Goal: Task Accomplishment & Management: Manage account settings

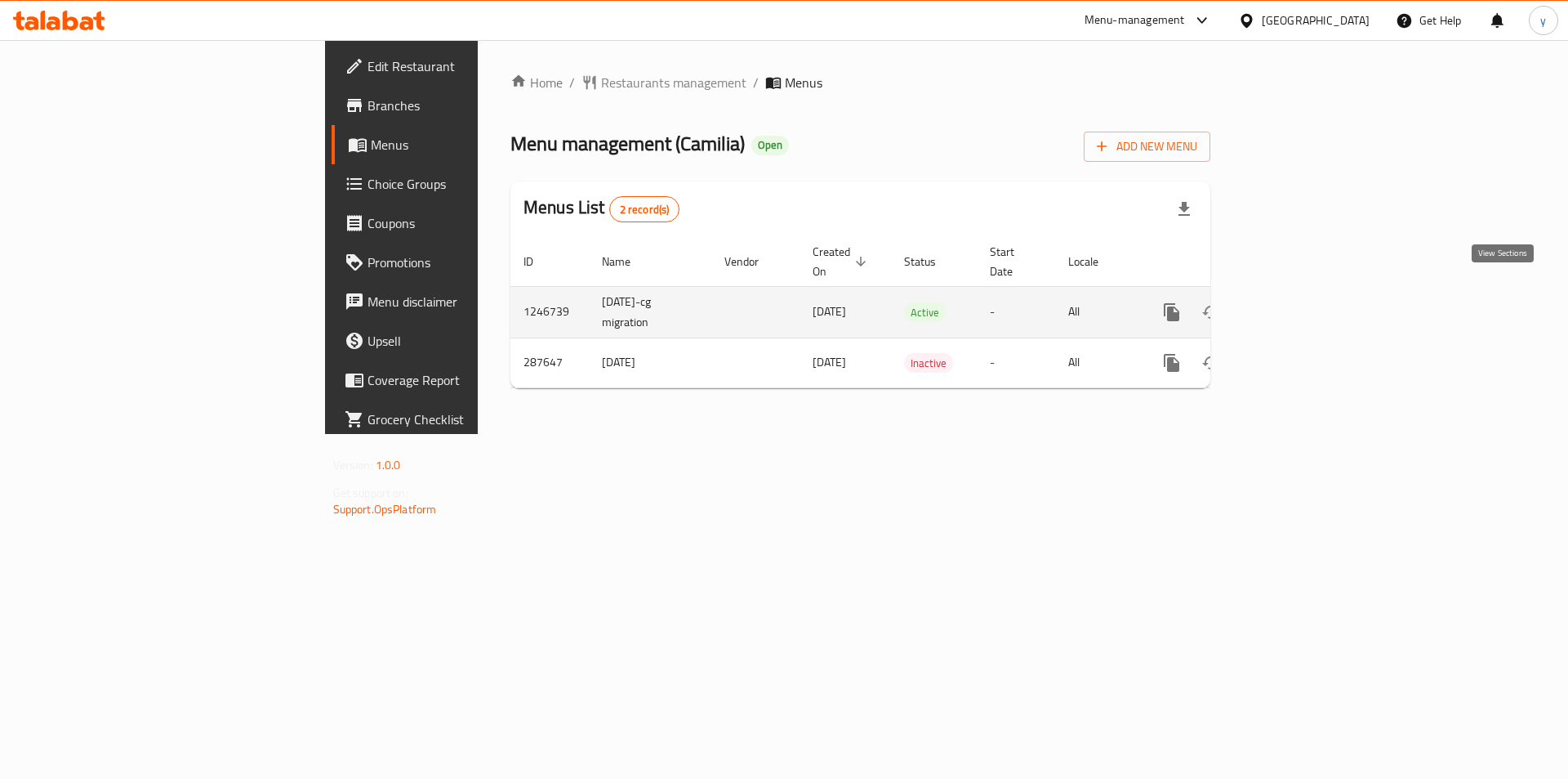
click at [1300, 302] on icon "enhanced table" at bounding box center [1289, 311] width 19 height 19
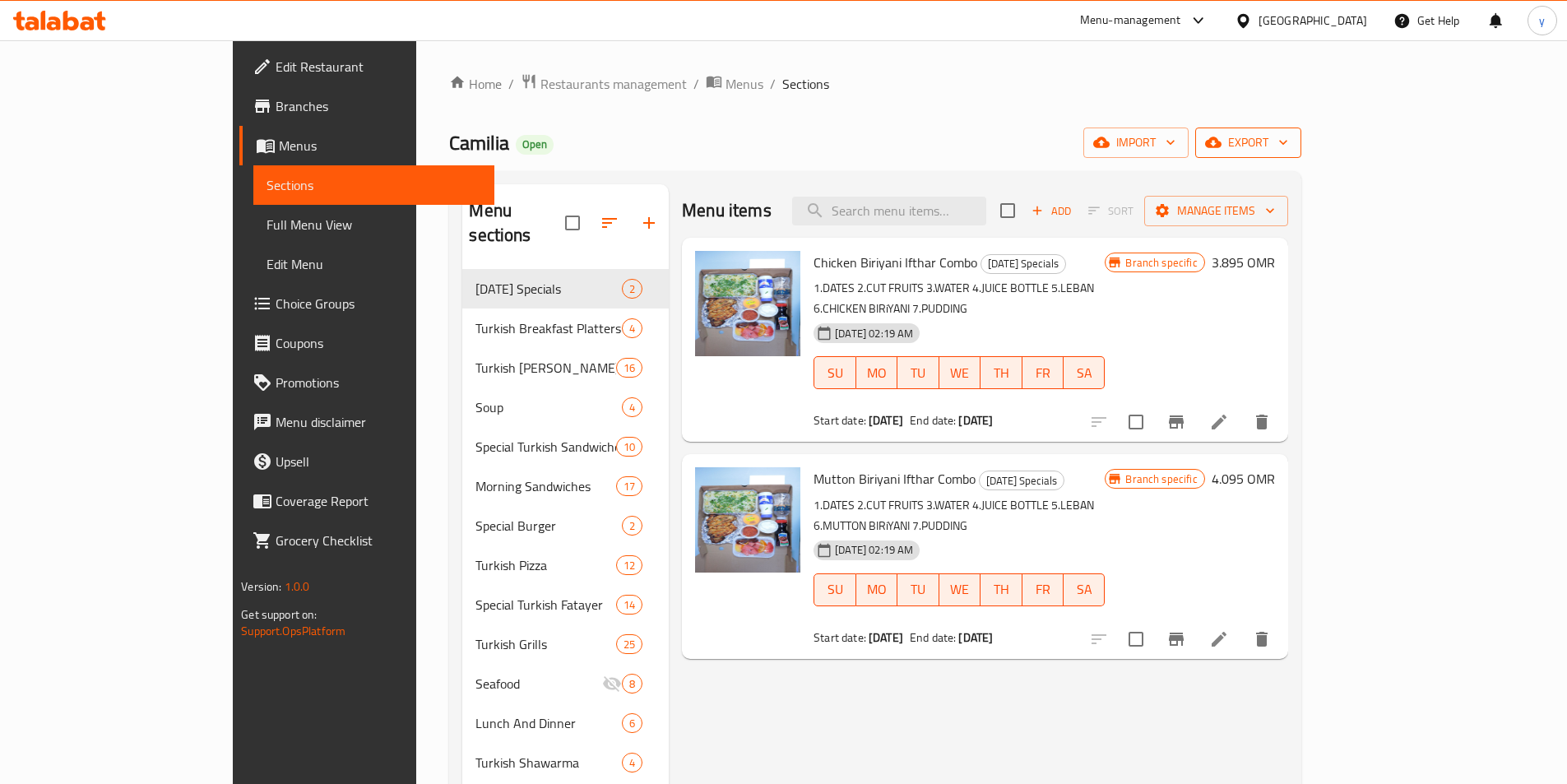
click at [1222, 141] on icon "button" at bounding box center [1214, 143] width 17 height 11
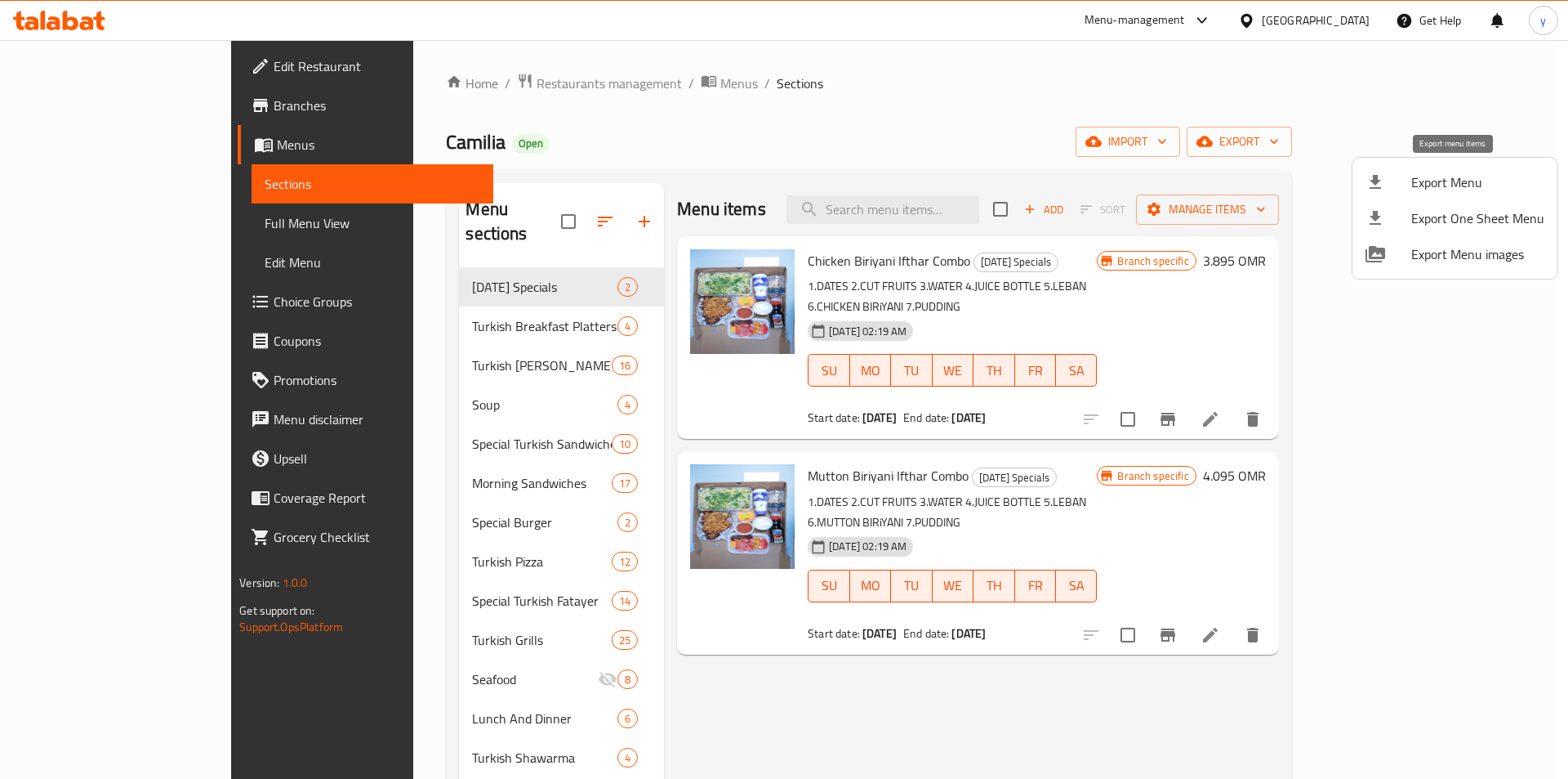
click at [1400, 185] on div at bounding box center [1388, 181] width 46 height 19
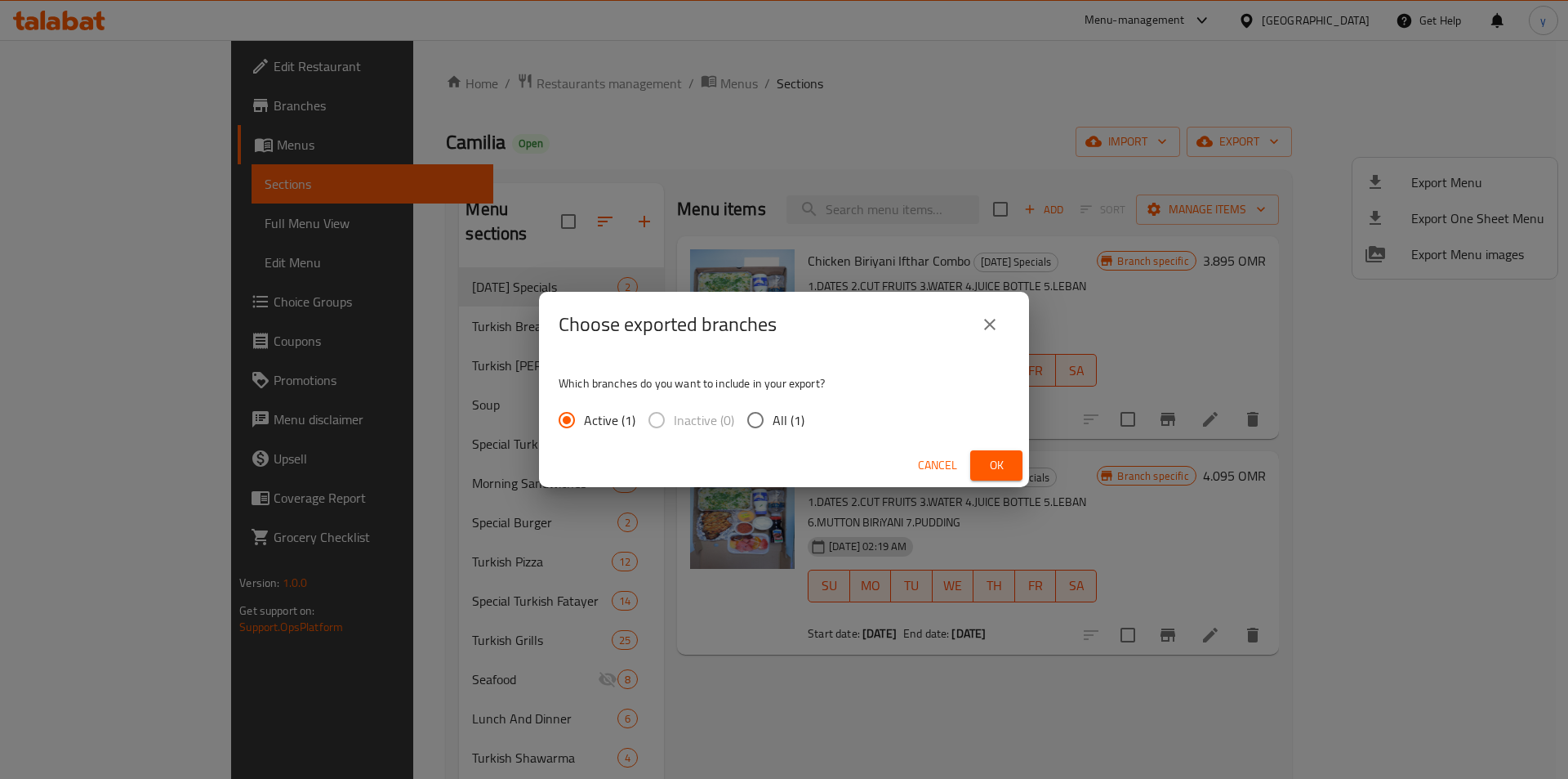
click at [760, 432] on input "All (1)" at bounding box center [755, 419] width 34 height 34
radio input "true"
click at [1001, 475] on button "Ok" at bounding box center [996, 465] width 52 height 30
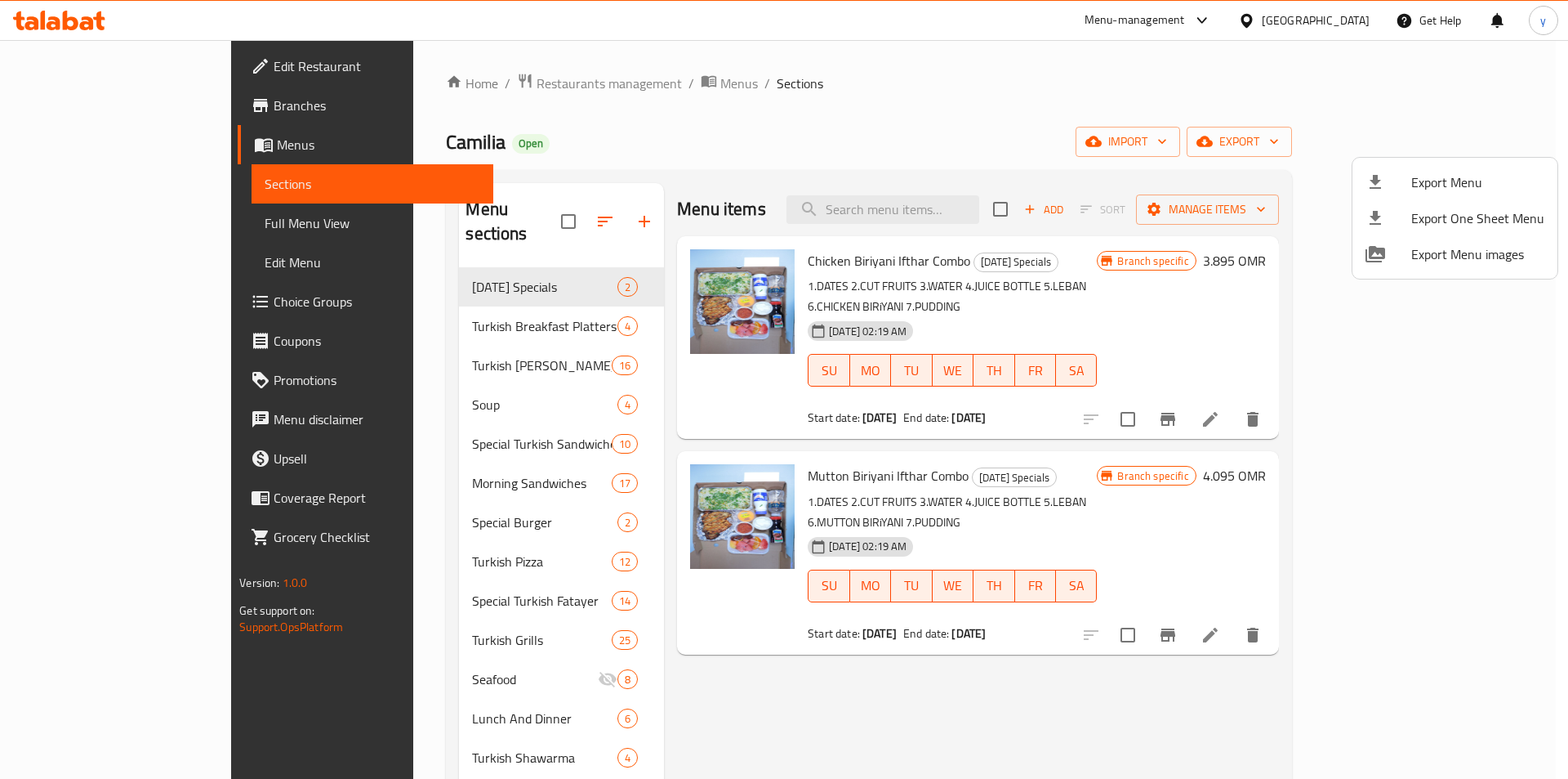
click at [90, 66] on div at bounding box center [784, 390] width 1568 height 779
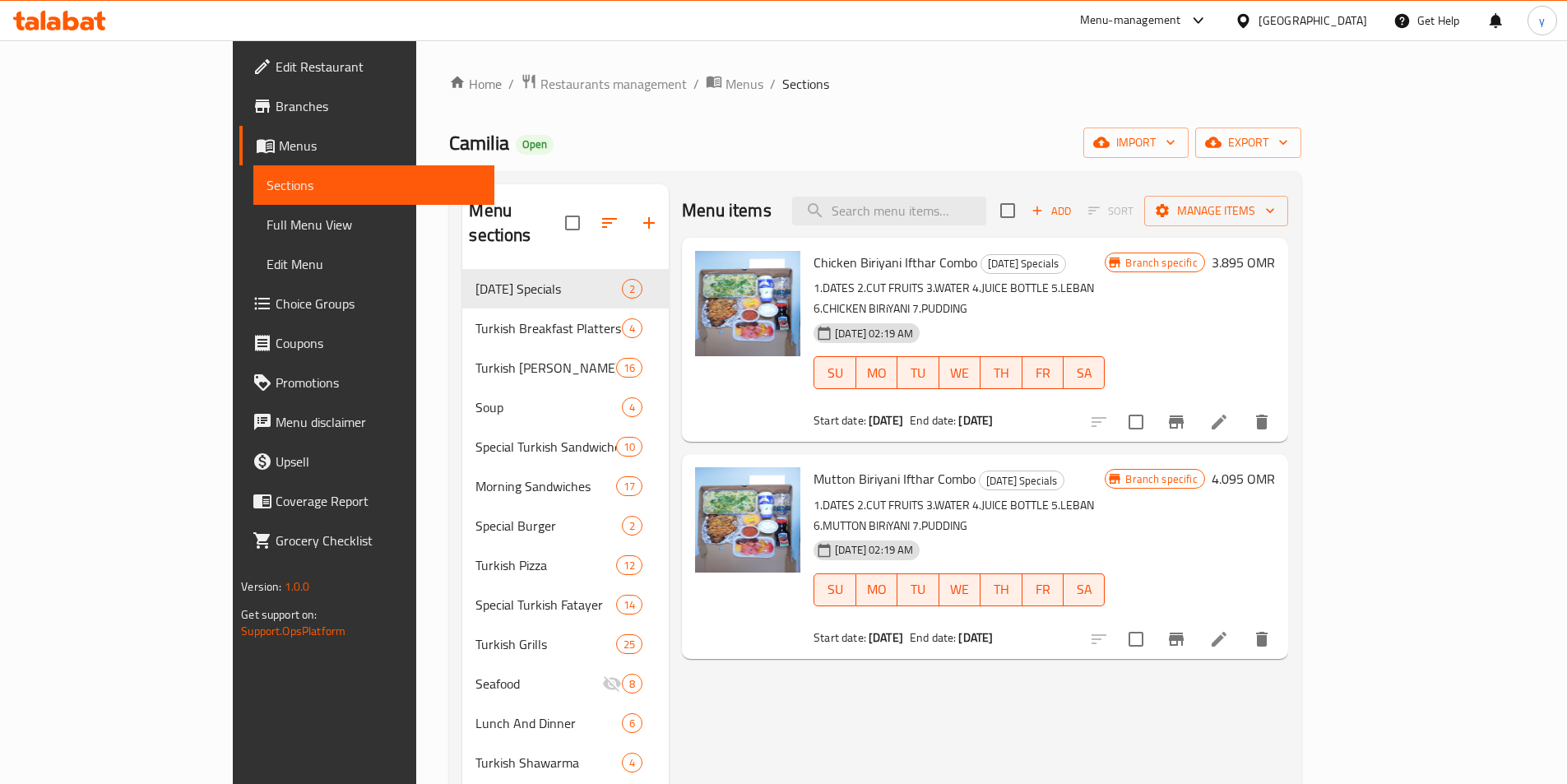
click at [275, 59] on span "Edit Restaurant" at bounding box center [378, 66] width 206 height 19
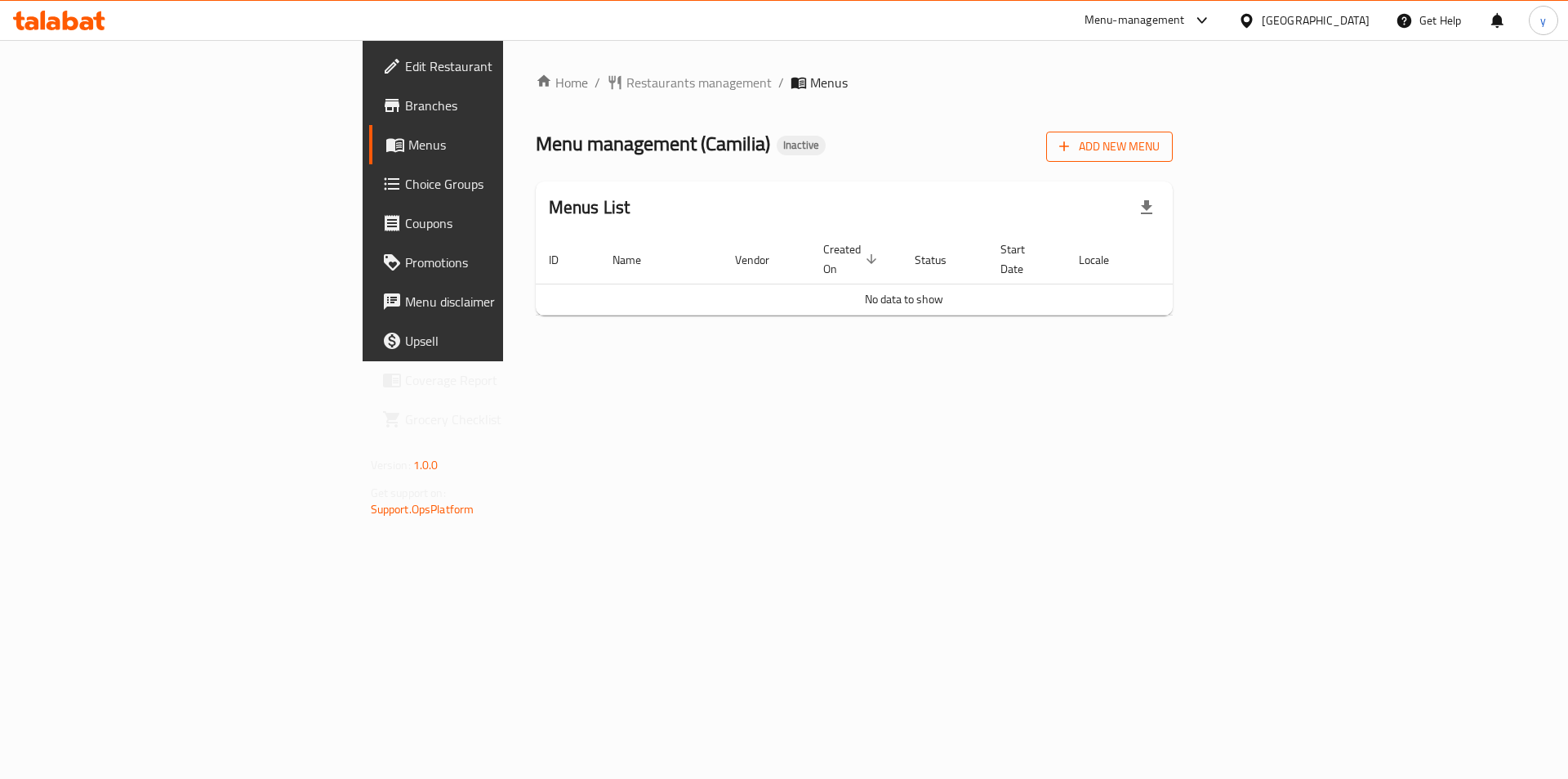
click at [1160, 155] on span "Add New Menu" at bounding box center [1109, 146] width 100 height 20
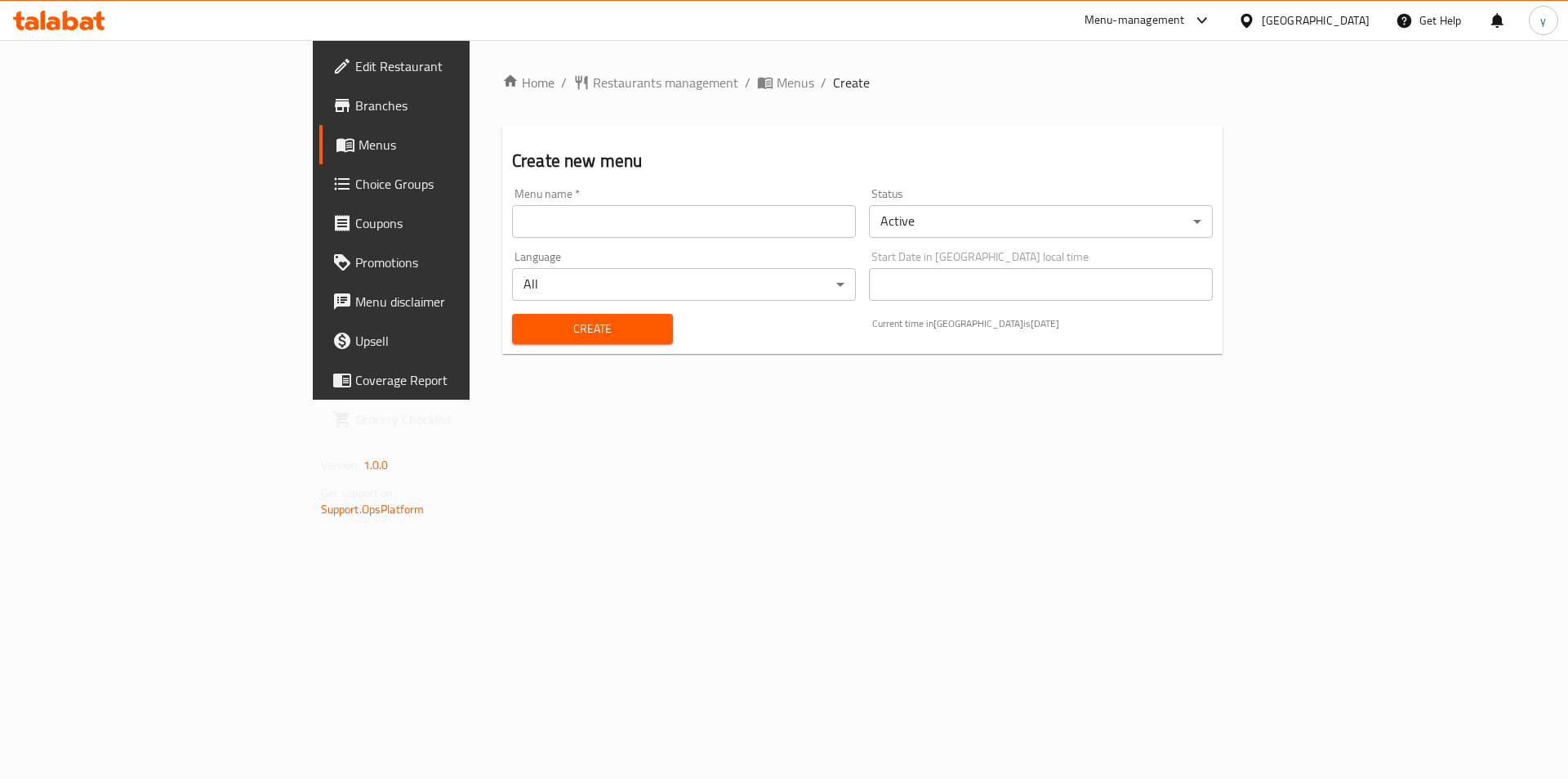
click at [668, 221] on input "text" at bounding box center [684, 221] width 344 height 32
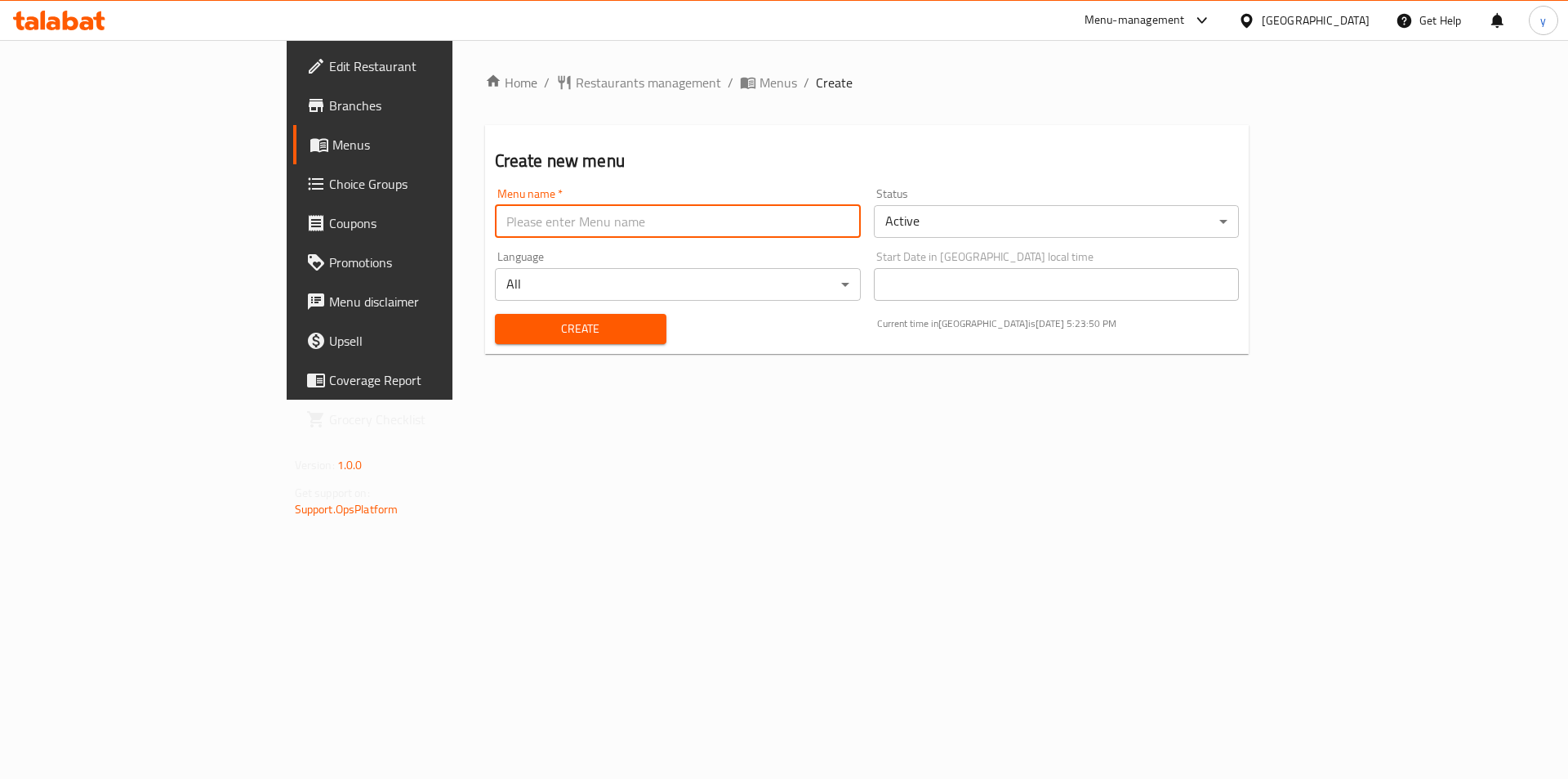
type input "menu"
click at [508, 327] on span "Create" at bounding box center [581, 329] width 145 height 20
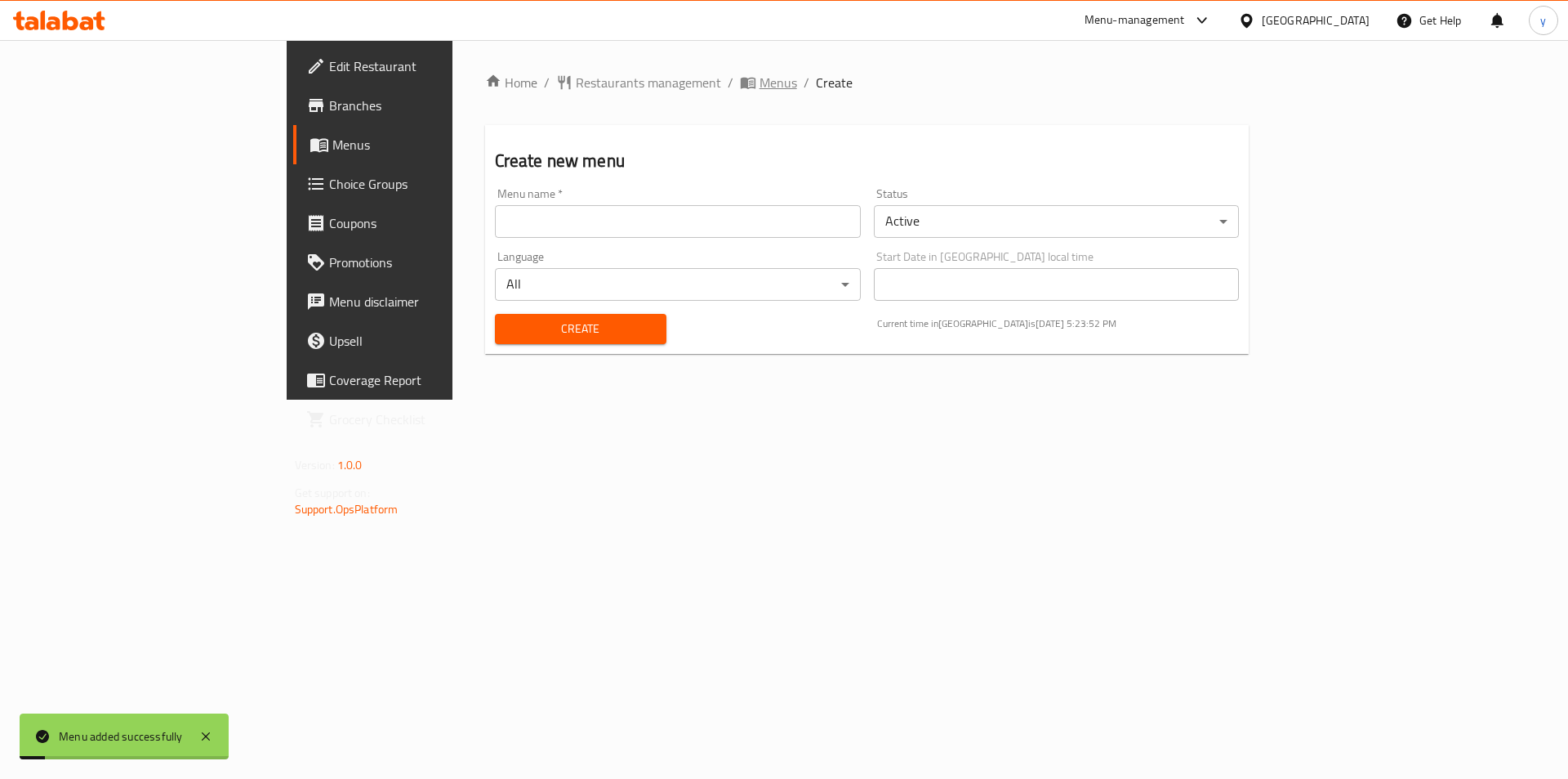
click at [760, 80] on span "Menus" at bounding box center [778, 82] width 38 height 19
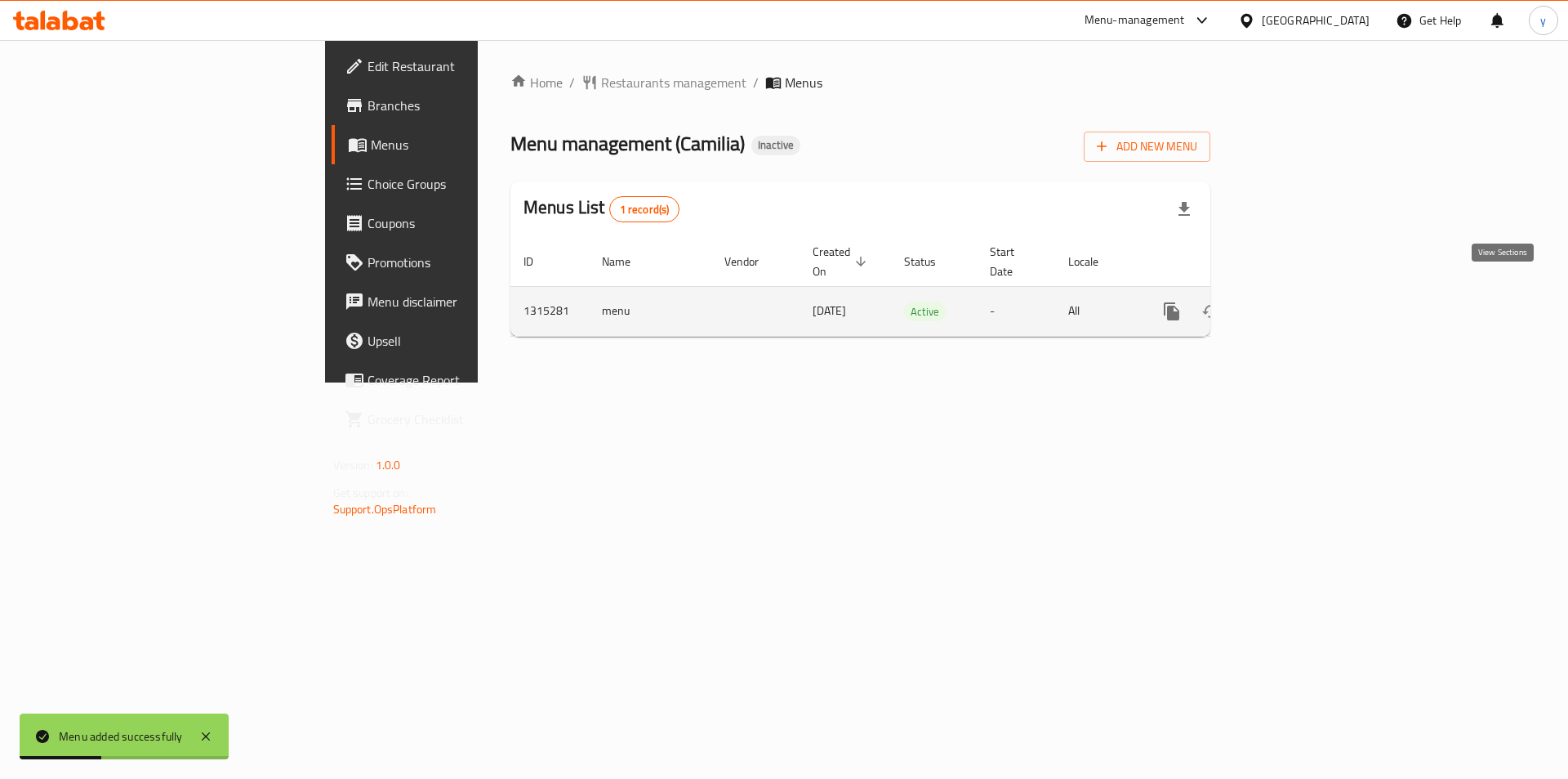
click at [1300, 301] on icon "enhanced table" at bounding box center [1289, 310] width 19 height 19
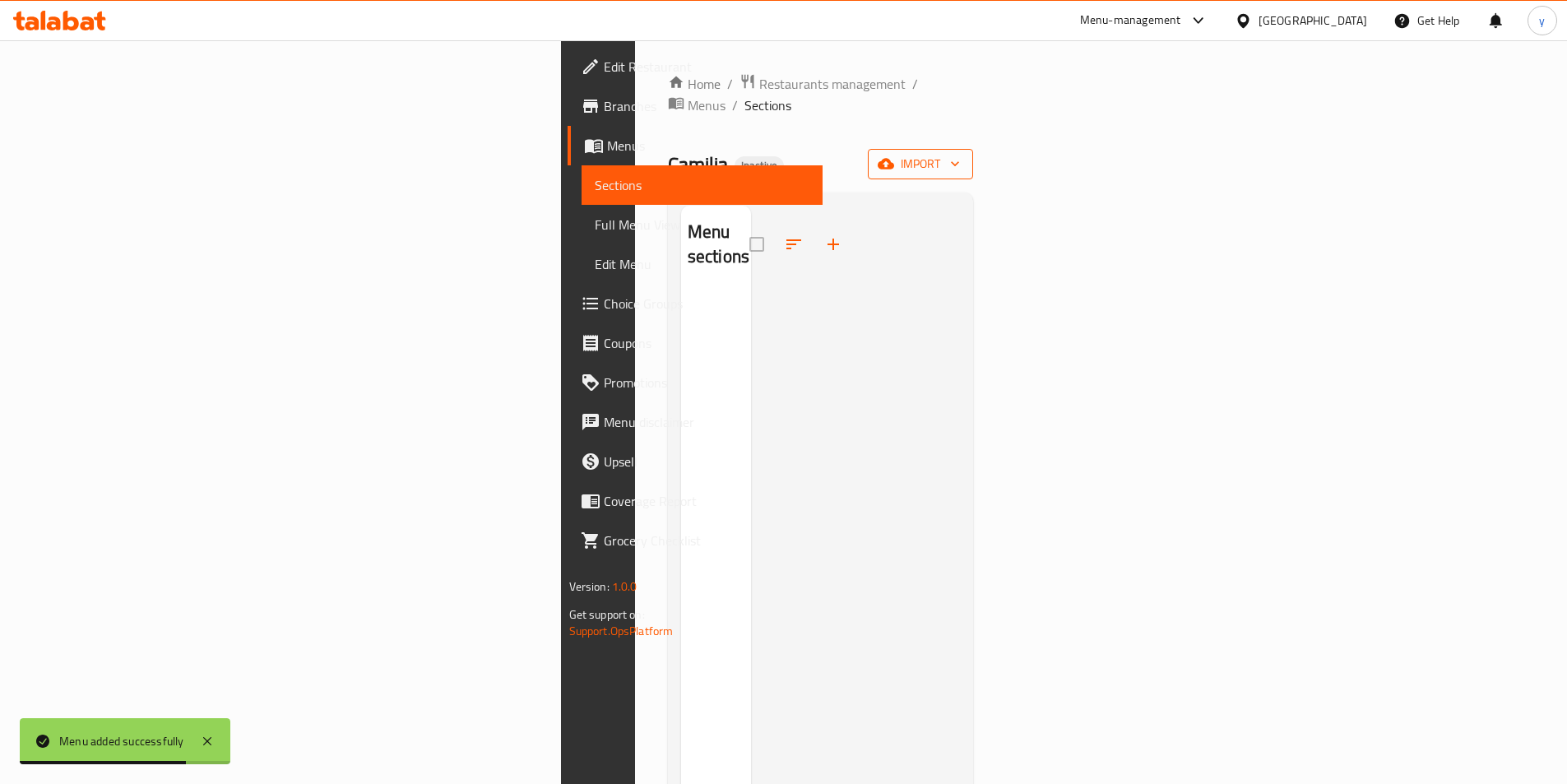
click at [960, 154] on span "import" at bounding box center [920, 164] width 79 height 20
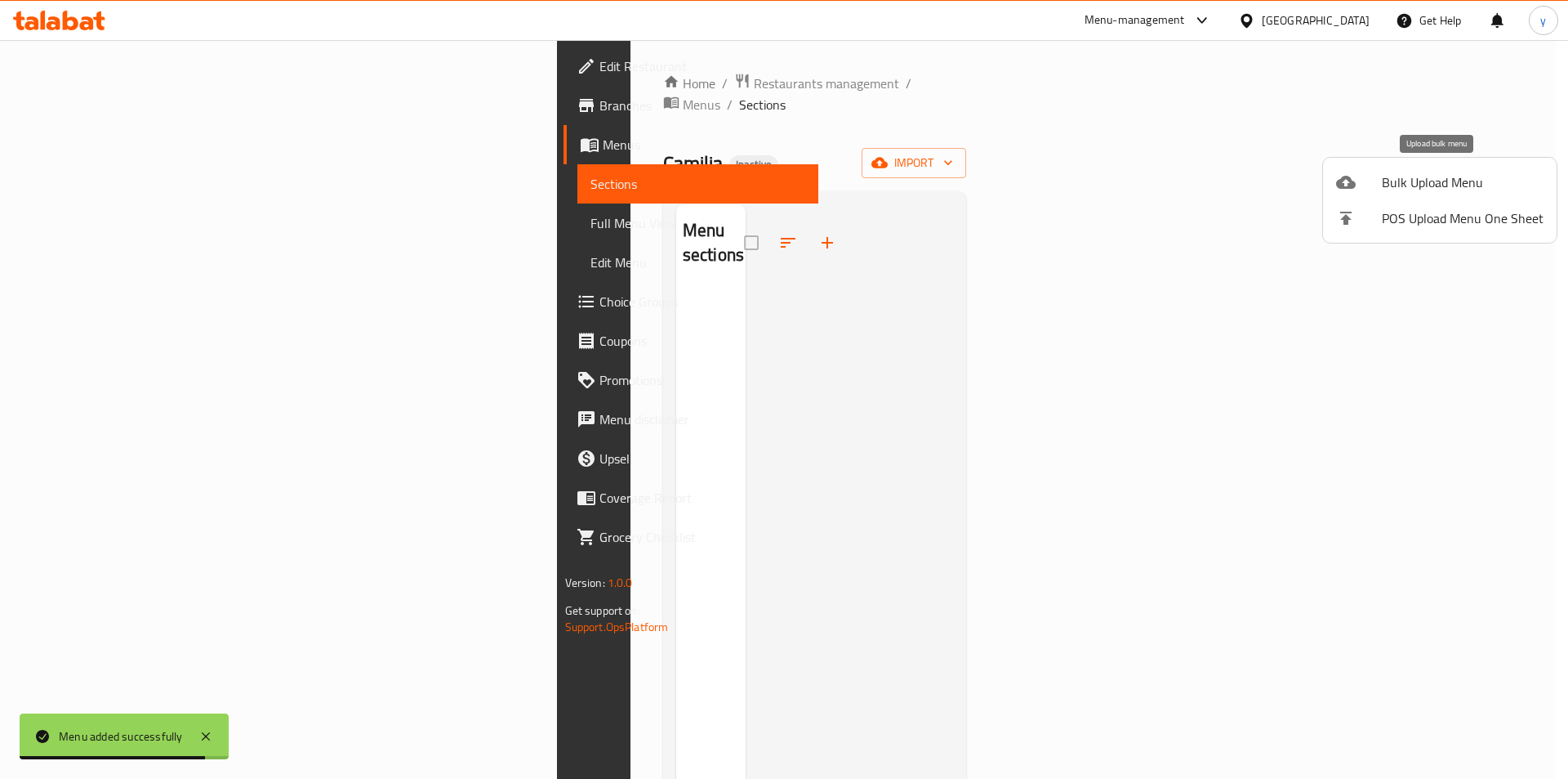
click at [1406, 191] on span "Bulk Upload Menu" at bounding box center [1463, 181] width 162 height 19
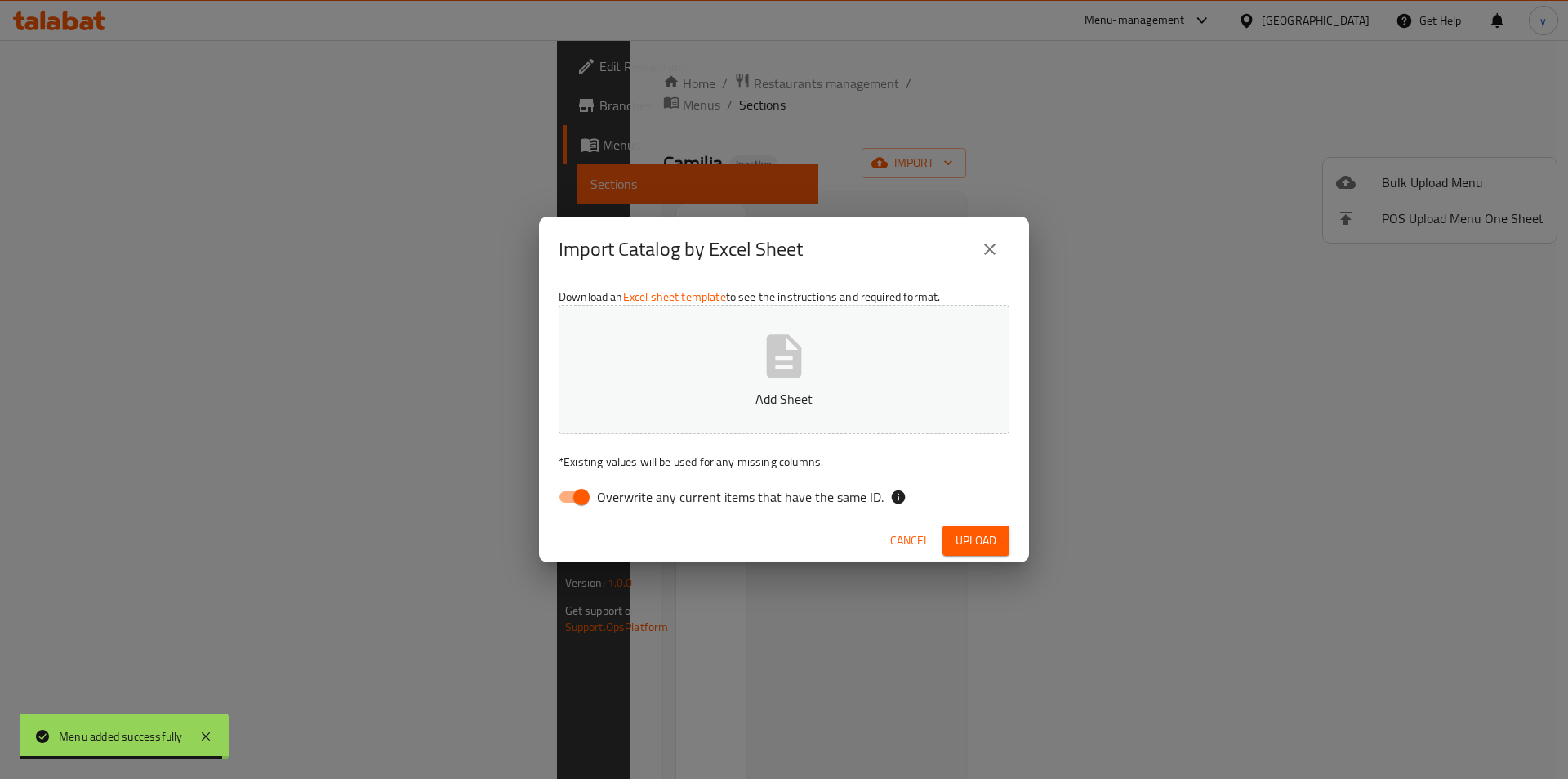
click at [567, 496] on input "Overwrite any current items that have the same ID." at bounding box center [581, 497] width 93 height 31
checkbox input "false"
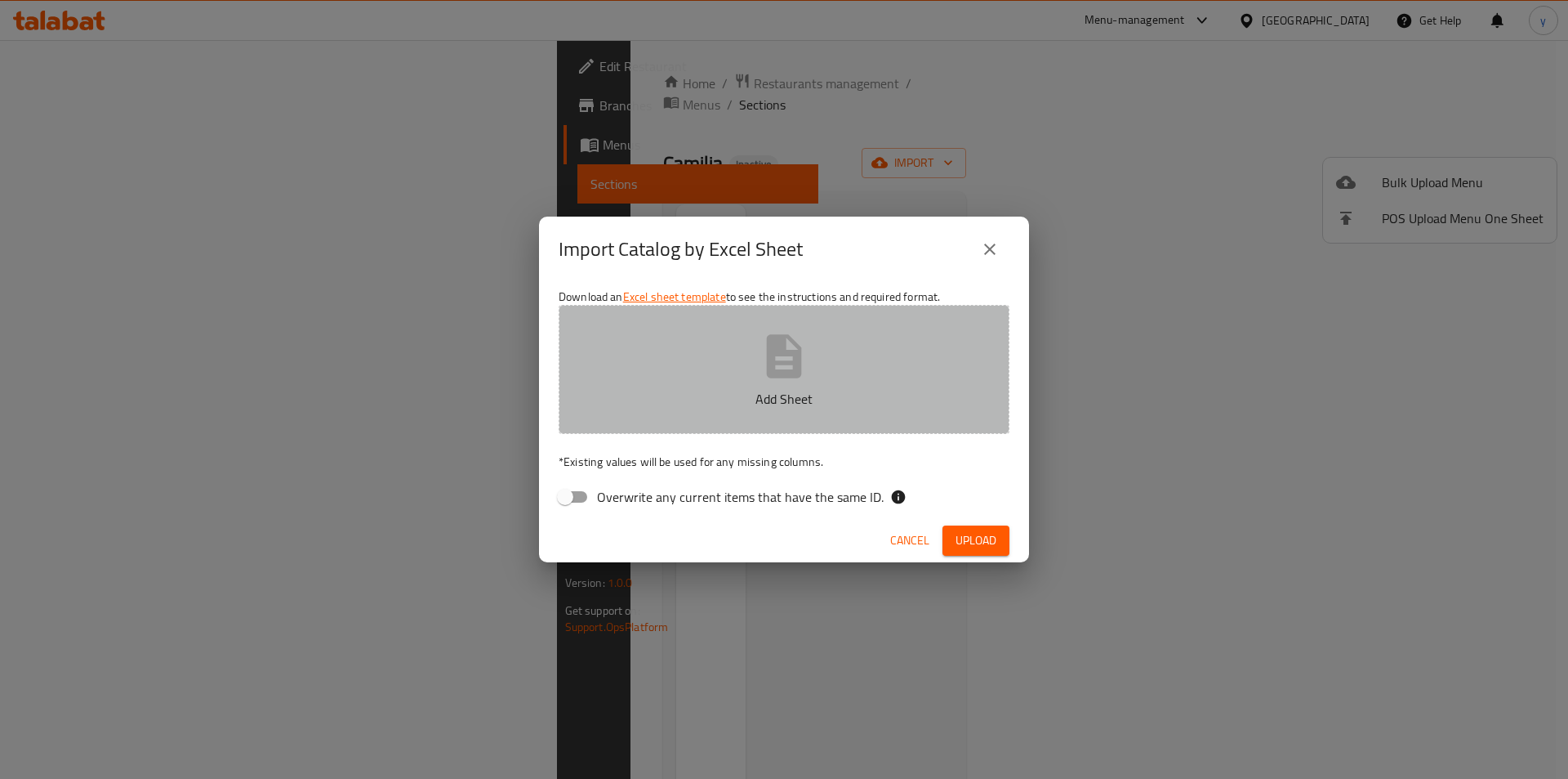
click at [662, 399] on p "Add Sheet" at bounding box center [784, 398] width 401 height 19
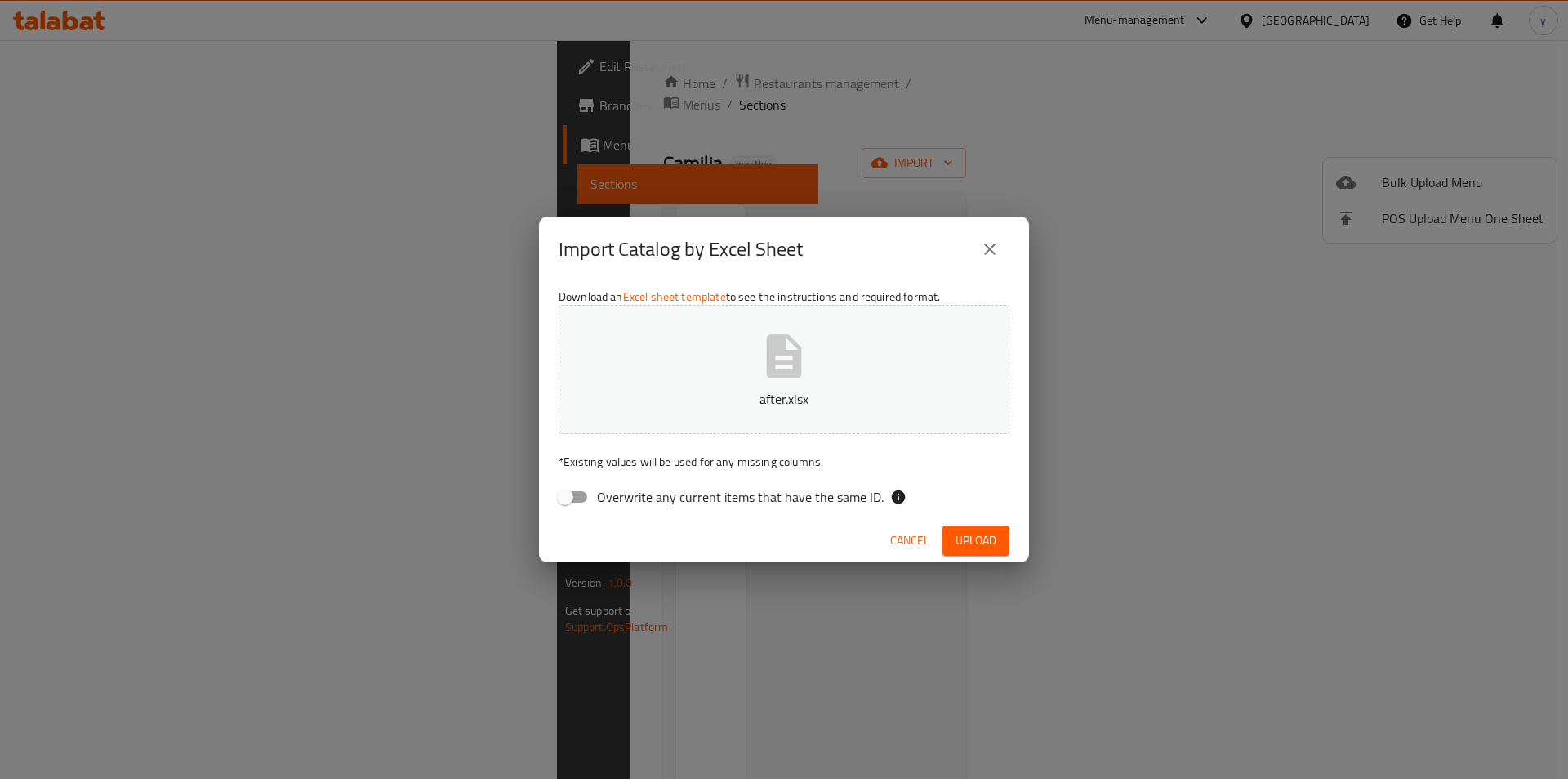
click at [958, 524] on div "Cancel Upload" at bounding box center [784, 540] width 490 height 43
click at [970, 541] on span "Upload" at bounding box center [976, 541] width 41 height 20
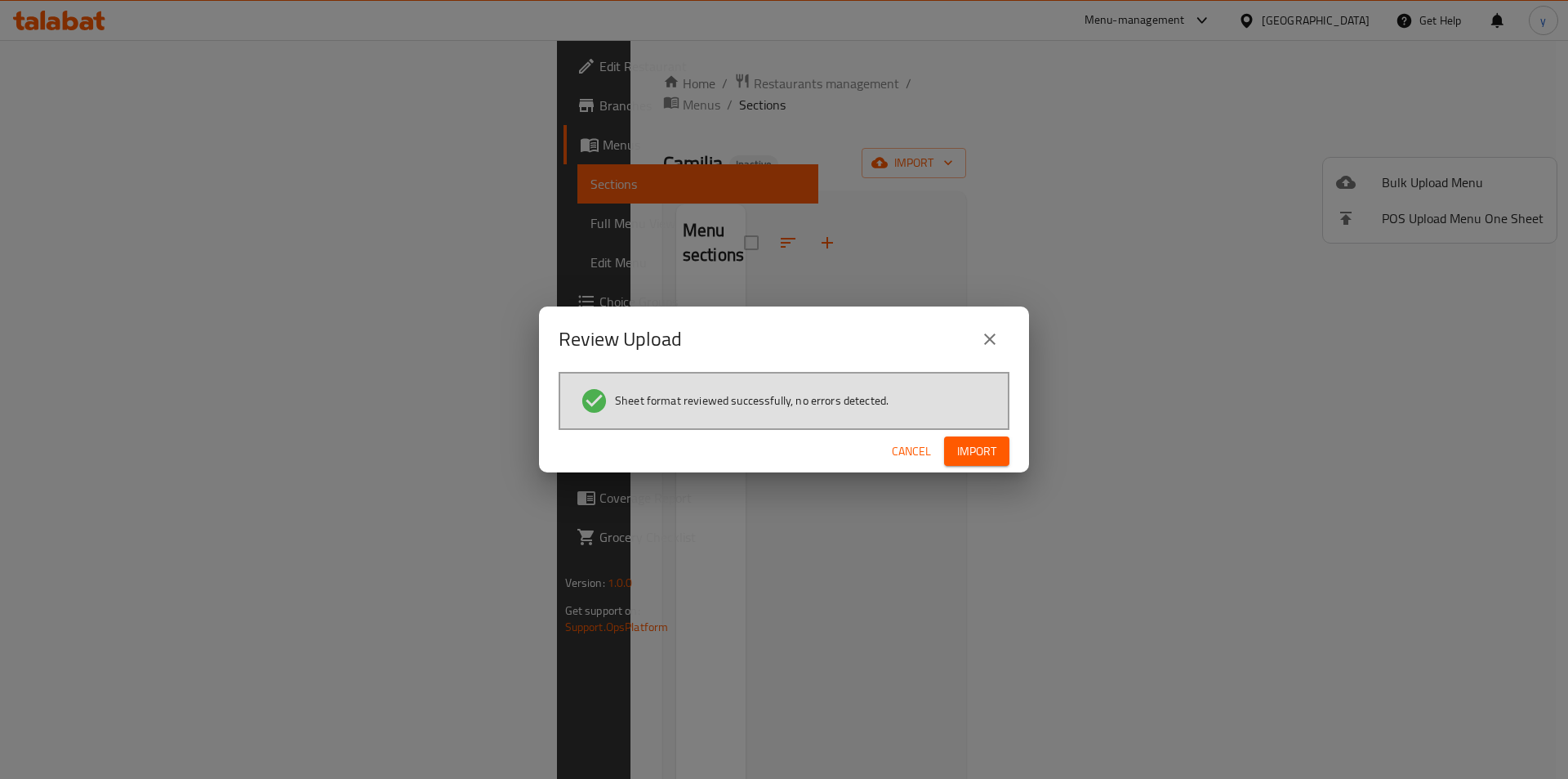
click at [967, 443] on span "Import" at bounding box center [977, 451] width 40 height 20
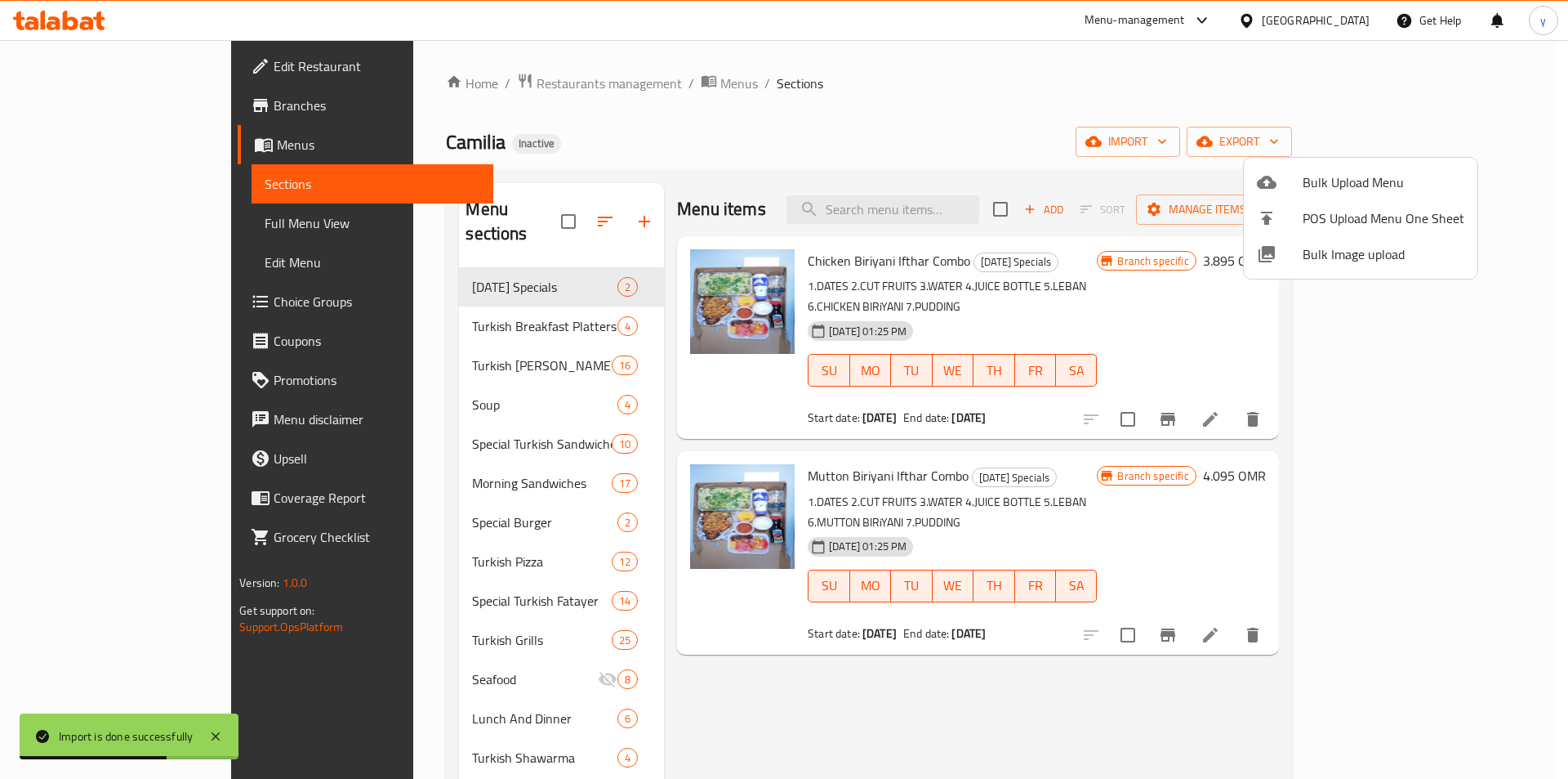
click at [1189, 110] on div at bounding box center [784, 390] width 1568 height 779
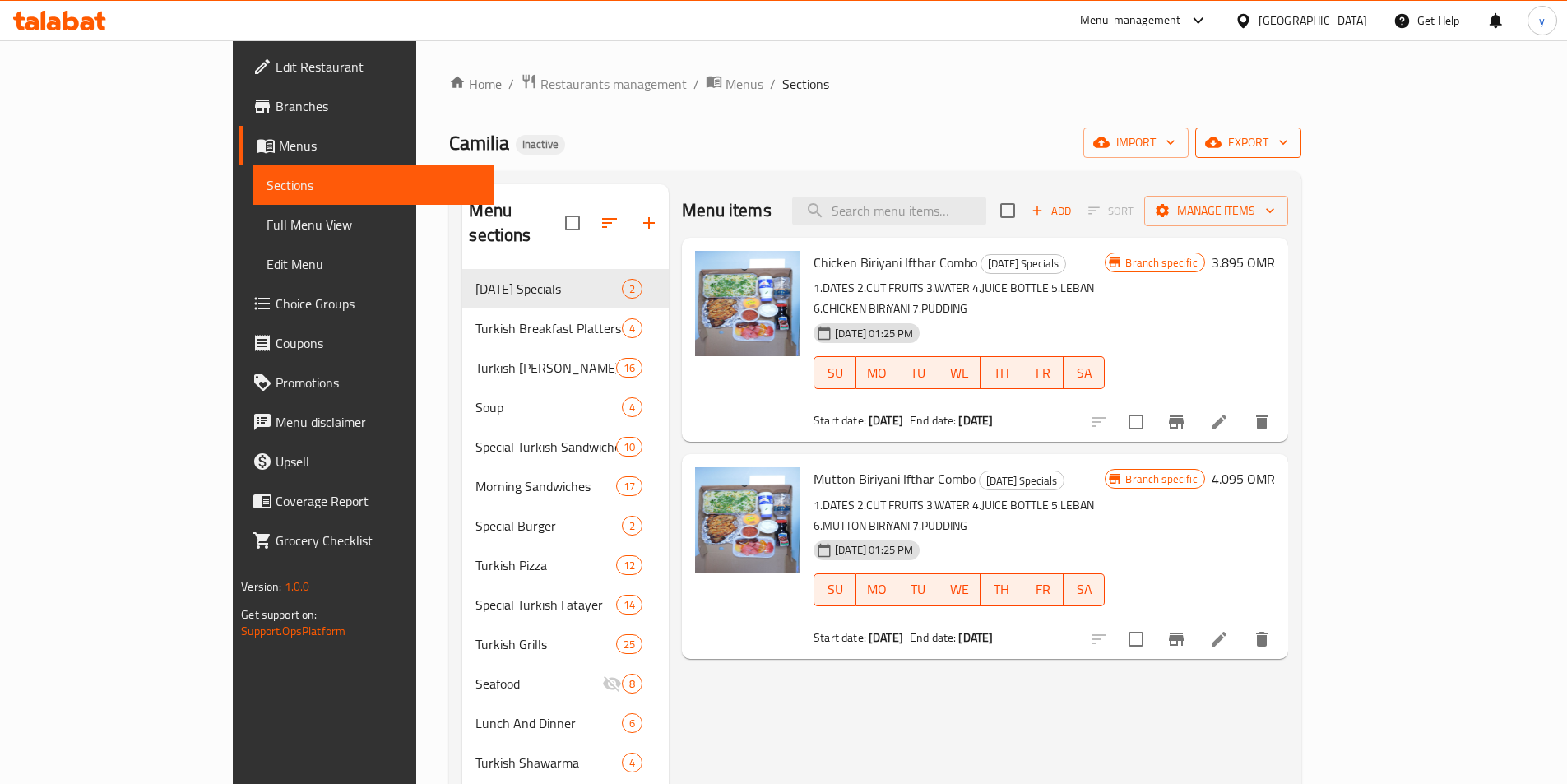
click at [1288, 145] on span "export" at bounding box center [1248, 143] width 80 height 20
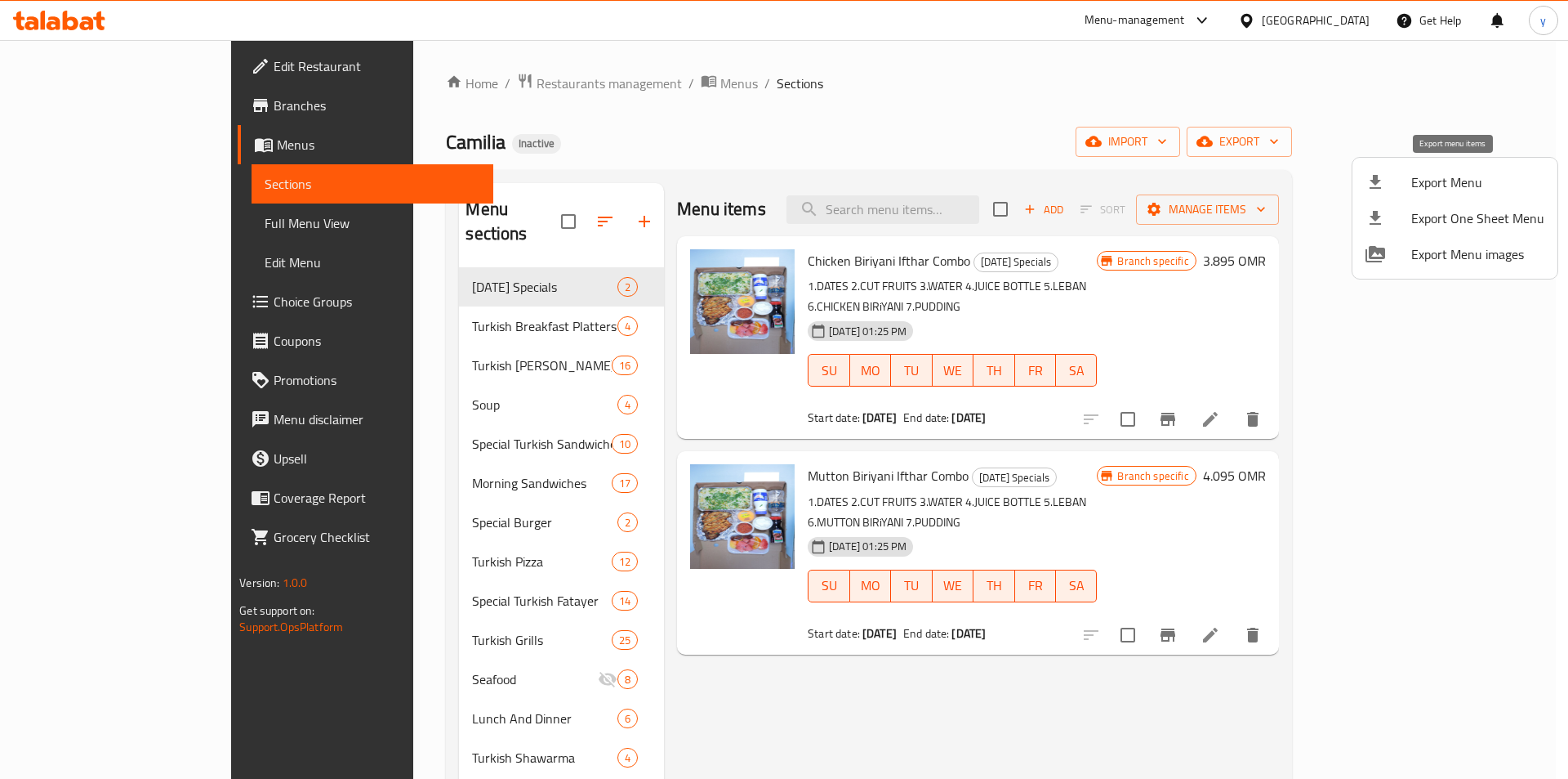
click at [1407, 185] on div at bounding box center [1388, 181] width 46 height 19
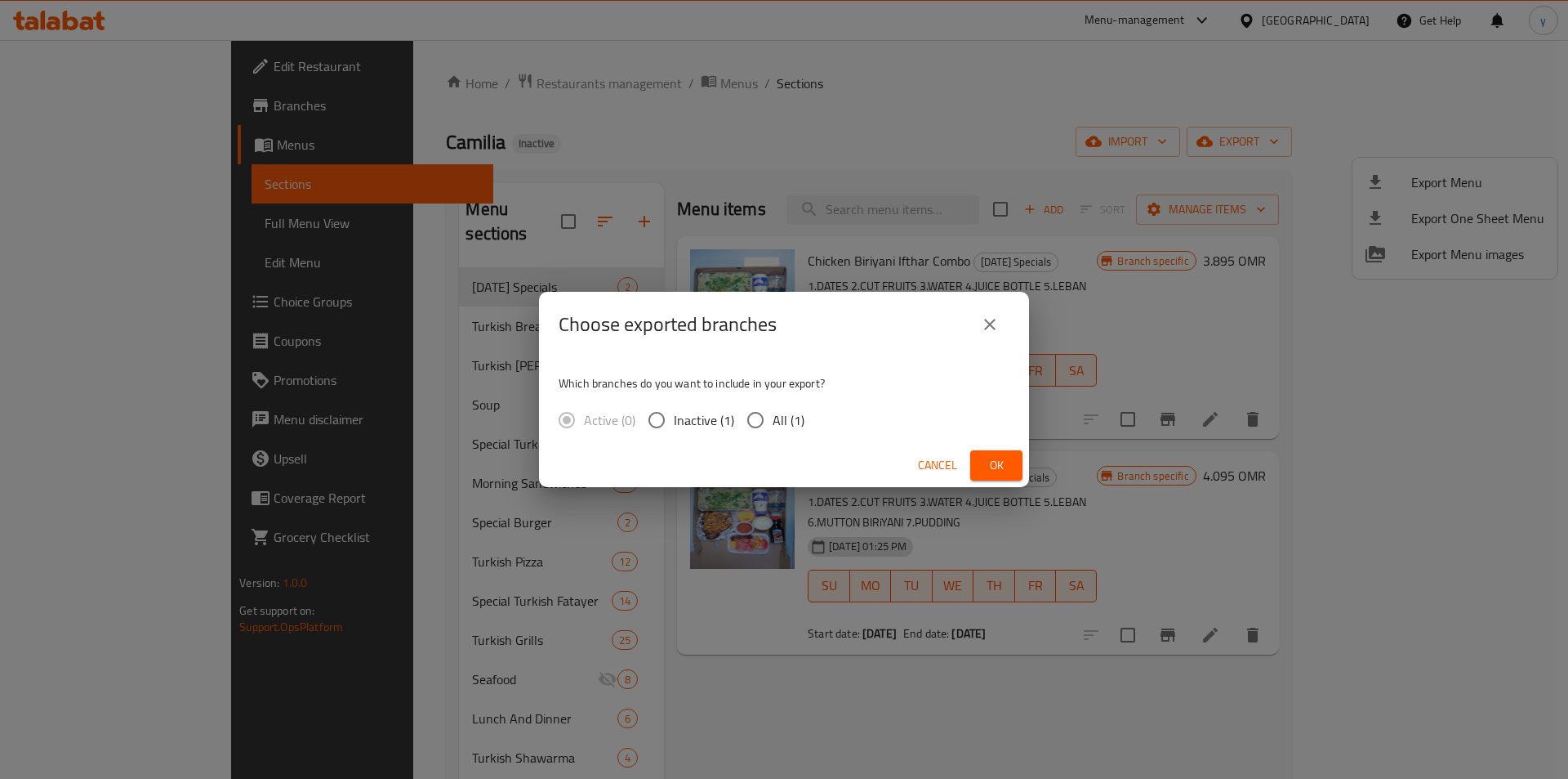
click at [742, 413] on input "All (1)" at bounding box center [755, 419] width 34 height 34
radio input "true"
click at [996, 457] on span "Ok" at bounding box center [996, 465] width 26 height 20
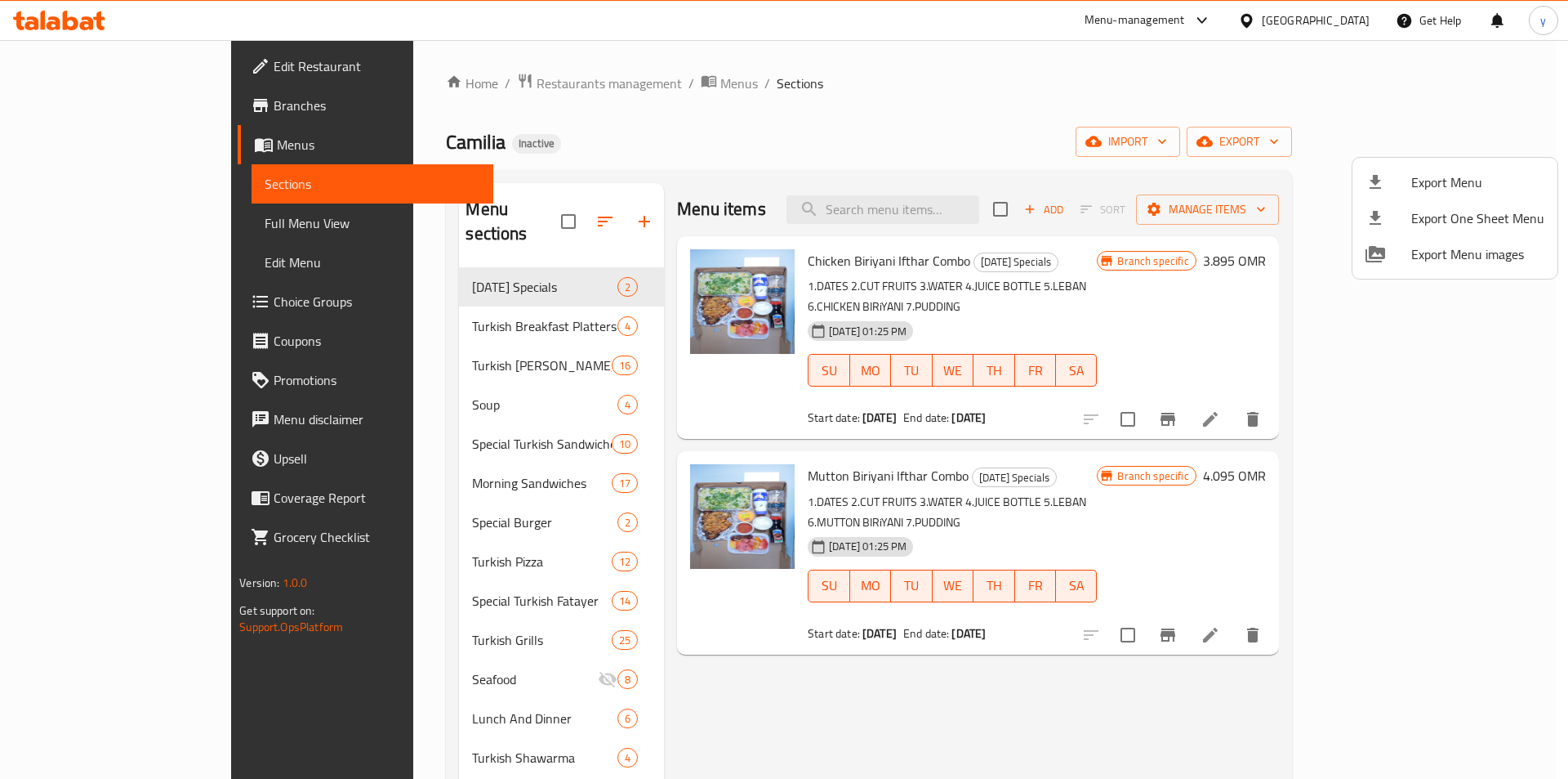
drag, startPoint x: 1118, startPoint y: 227, endPoint x: 1117, endPoint y: 126, distance: 101.0
click at [1117, 126] on div at bounding box center [784, 390] width 1568 height 779
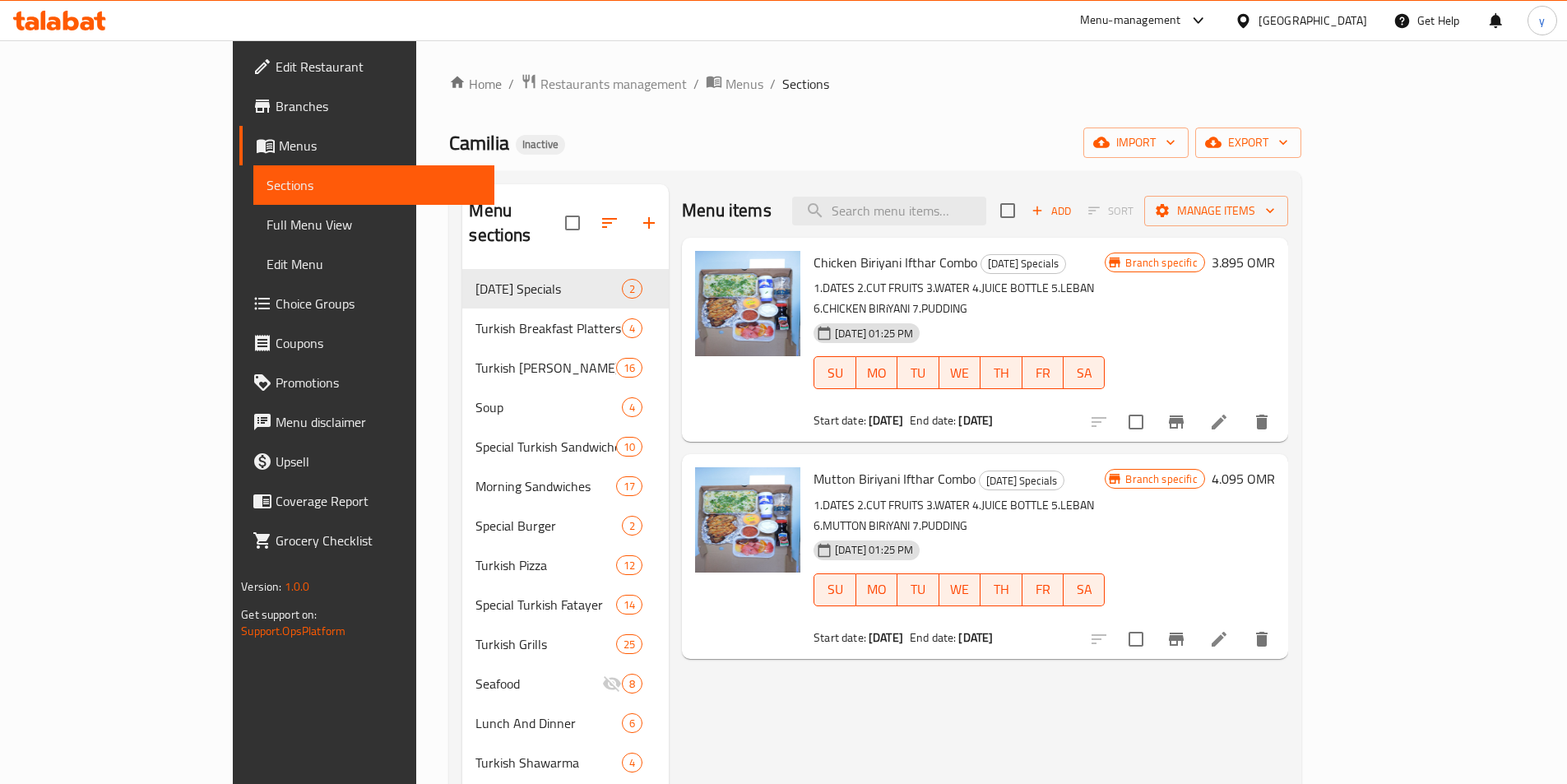
click at [275, 75] on span "Edit Restaurant" at bounding box center [378, 66] width 206 height 19
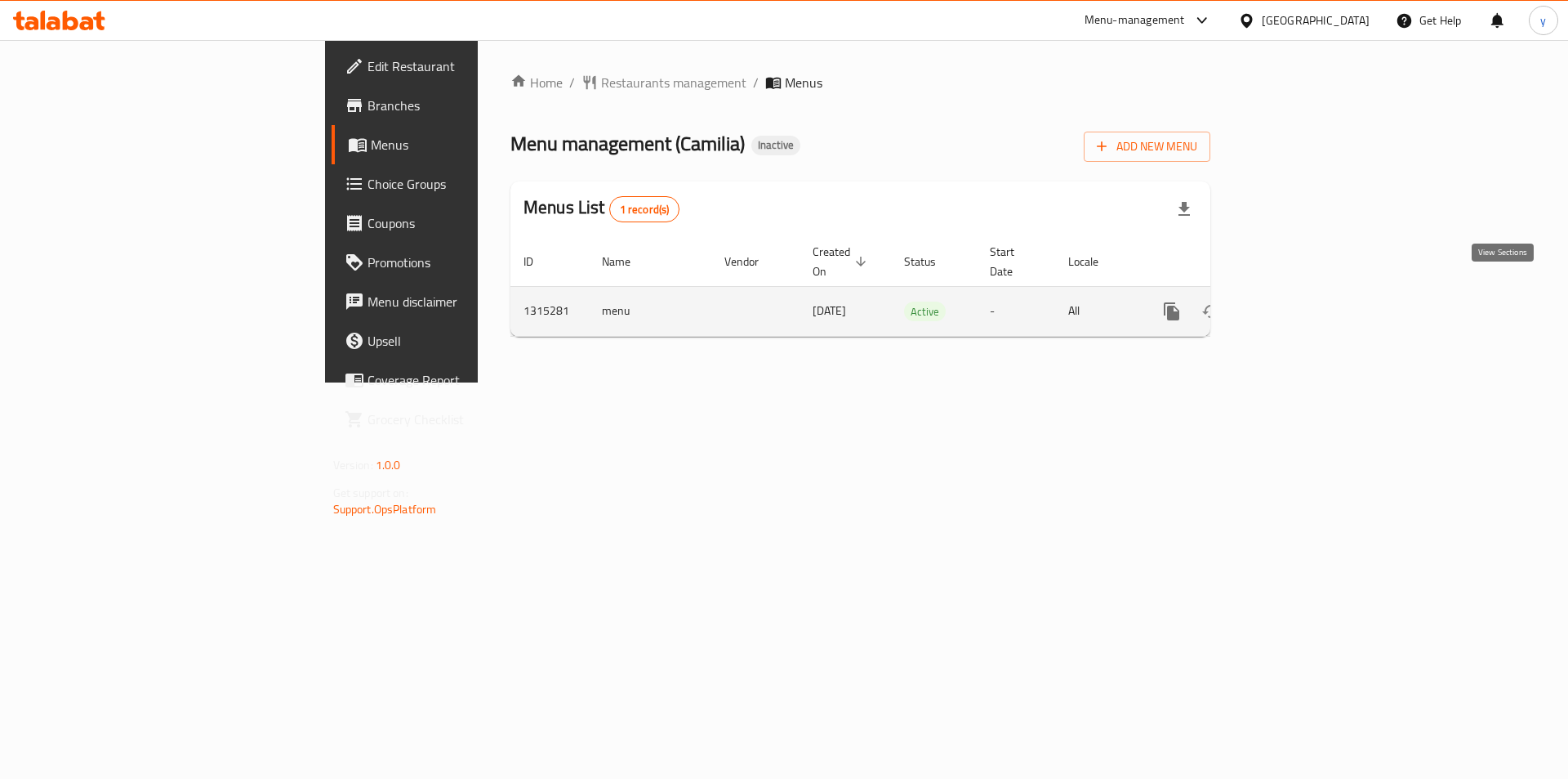
click at [1309, 299] on link "enhanced table" at bounding box center [1290, 311] width 40 height 40
